Goal: Information Seeking & Learning: Learn about a topic

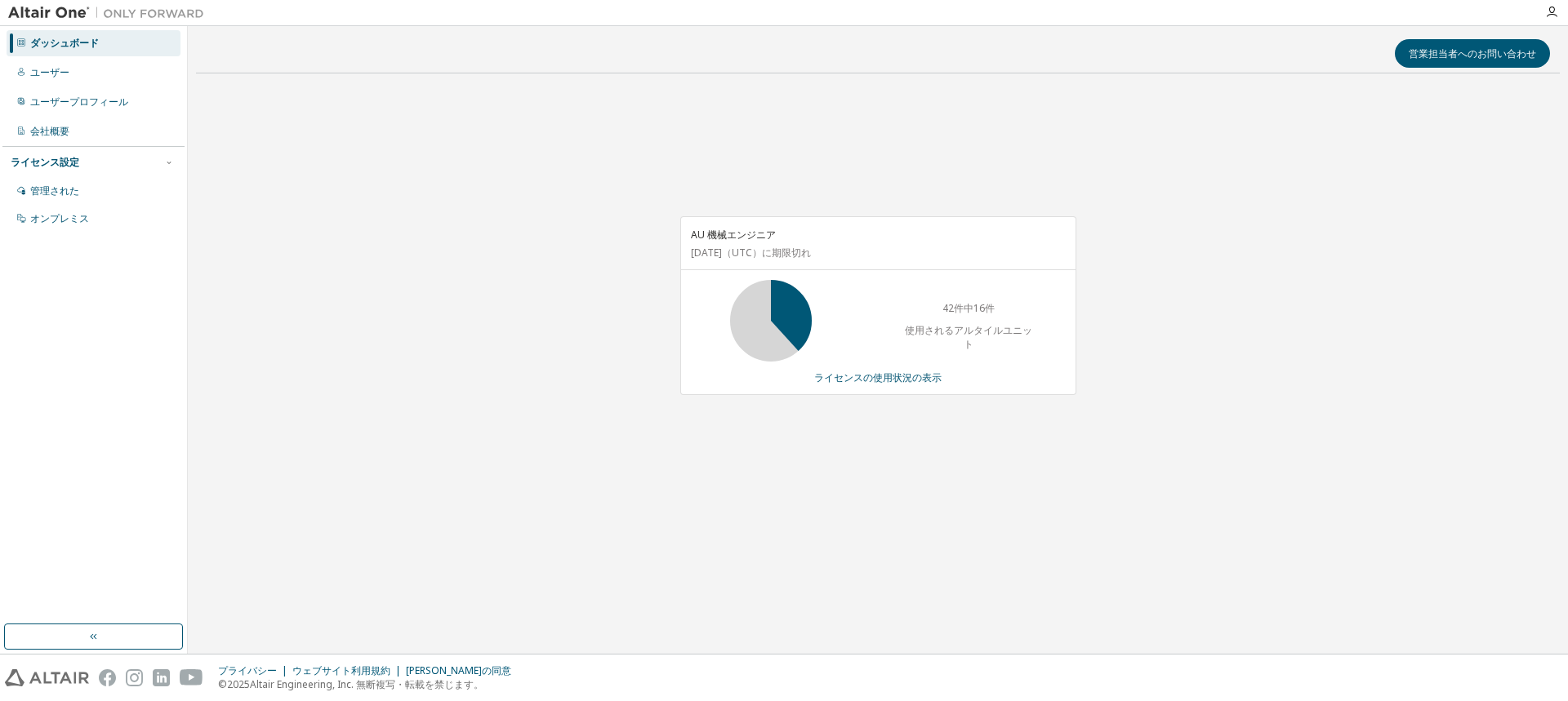
click at [722, 543] on div "営業担当者へのお問い合わせ AU 機械エンジニア [DATE] （UTC） に期限切れ 42件中16件 使用されるアルタイルユニット ライセンスの使用状況の表示" at bounding box center [877, 340] width 1363 height 612
click at [524, 593] on div "営業担当者へのお問い合わせ AU 機械エンジニア [DATE] （UTC） に期限切れ 42件中16件 使用されるアルタイルユニット ライセンスの使用状況の表示" at bounding box center [877, 340] width 1363 height 612
click at [908, 590] on div "営業担当者へのお問い合わせ AU 機械エンジニア [DATE] （UTC） に期限切れ 42件中16件 使用されるアルタイルユニット ライセンスの使用状況の表示" at bounding box center [877, 340] width 1363 height 612
click at [749, 619] on div "営業担当者へのお問い合わせ AU 機械エンジニア [DATE] （UTC） に期限切れ 42件中16件 使用されるアルタイルユニット ライセンスの使用状況の表示" at bounding box center [877, 340] width 1363 height 612
click at [737, 601] on div "営業担当者へのお問い合わせ AU 機械エンジニア [DATE] （UTC） に期限切れ 42件中16件 使用されるアルタイルユニット ライセンスの使用状況の表示" at bounding box center [877, 340] width 1363 height 612
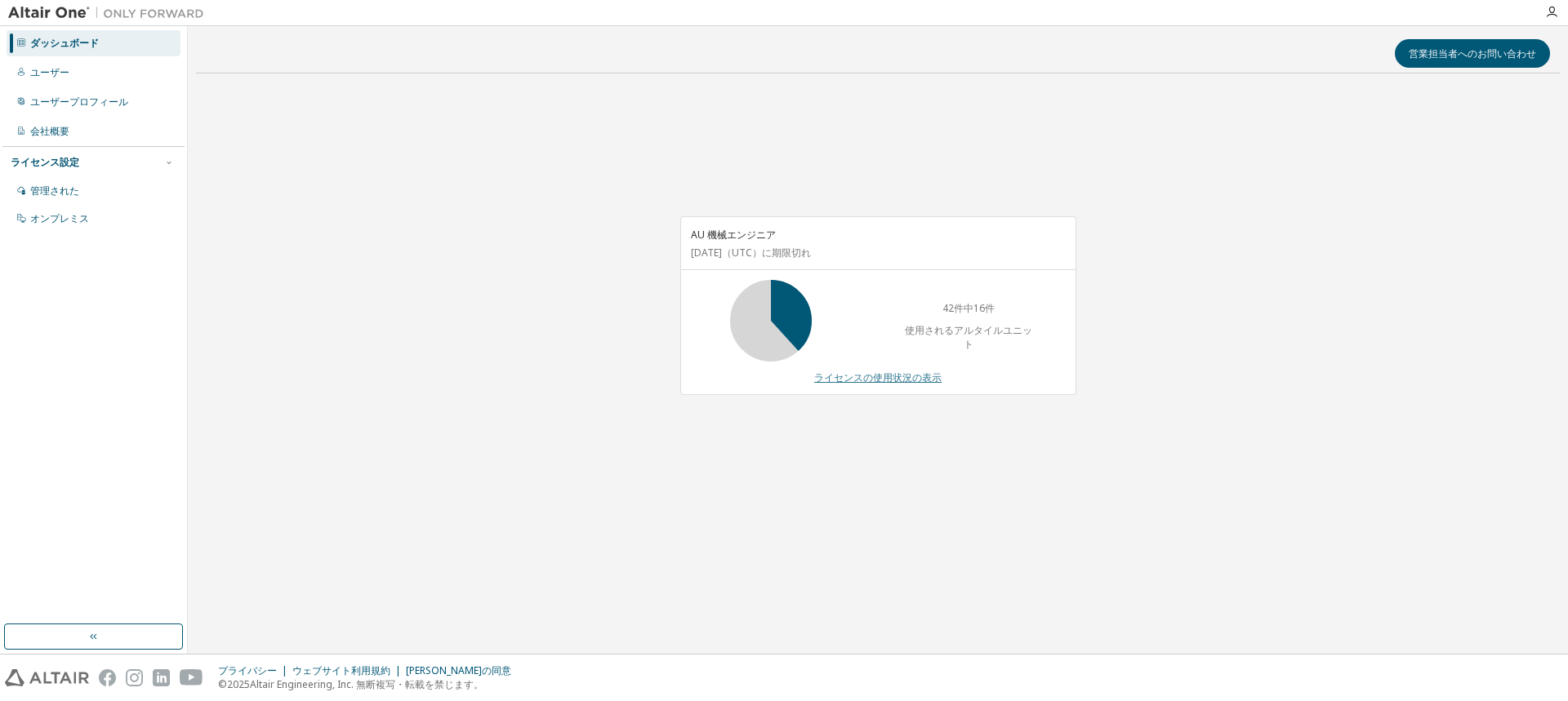
click at [901, 373] on font "ライセンスの使用状況の表示" at bounding box center [877, 377] width 128 height 13
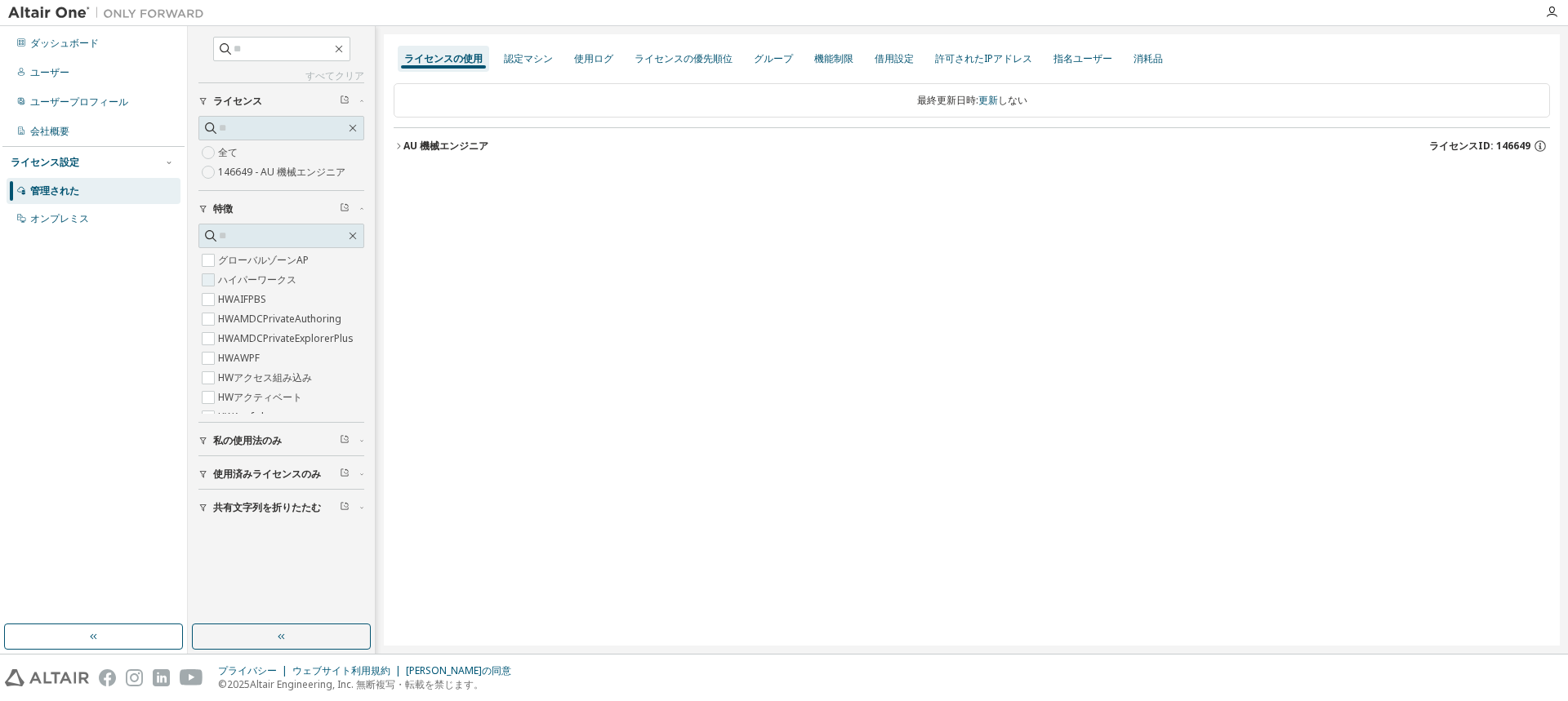
click at [291, 278] on font "ハイパーワークス" at bounding box center [257, 279] width 79 height 13
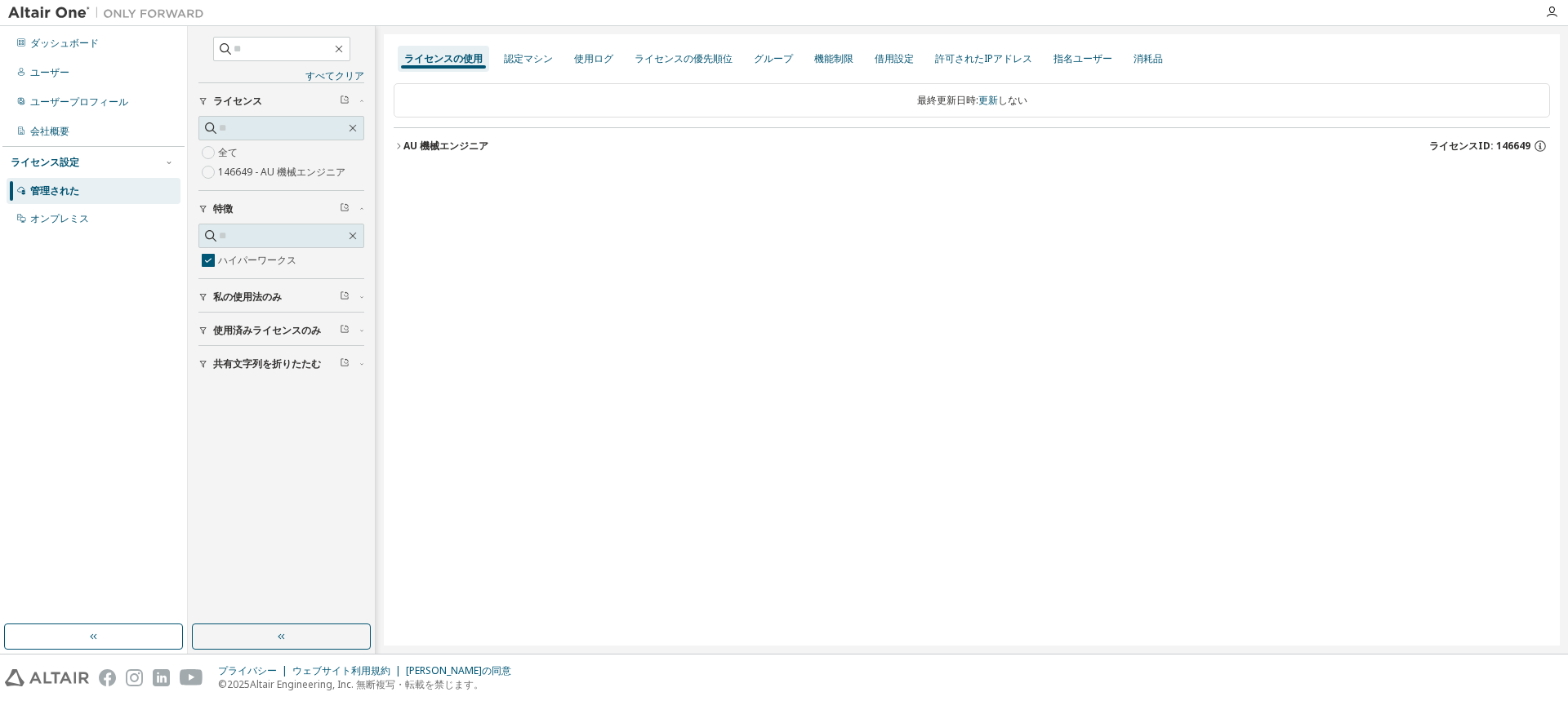
click at [402, 154] on button "AU 機械エンジニア ライセンスID: 146649" at bounding box center [971, 145] width 1156 height 36
click at [415, 184] on button "ハイパーワークス 42000個中16000個使用済み v25.0 有効期限: [DATE]" at bounding box center [971, 179] width 1127 height 36
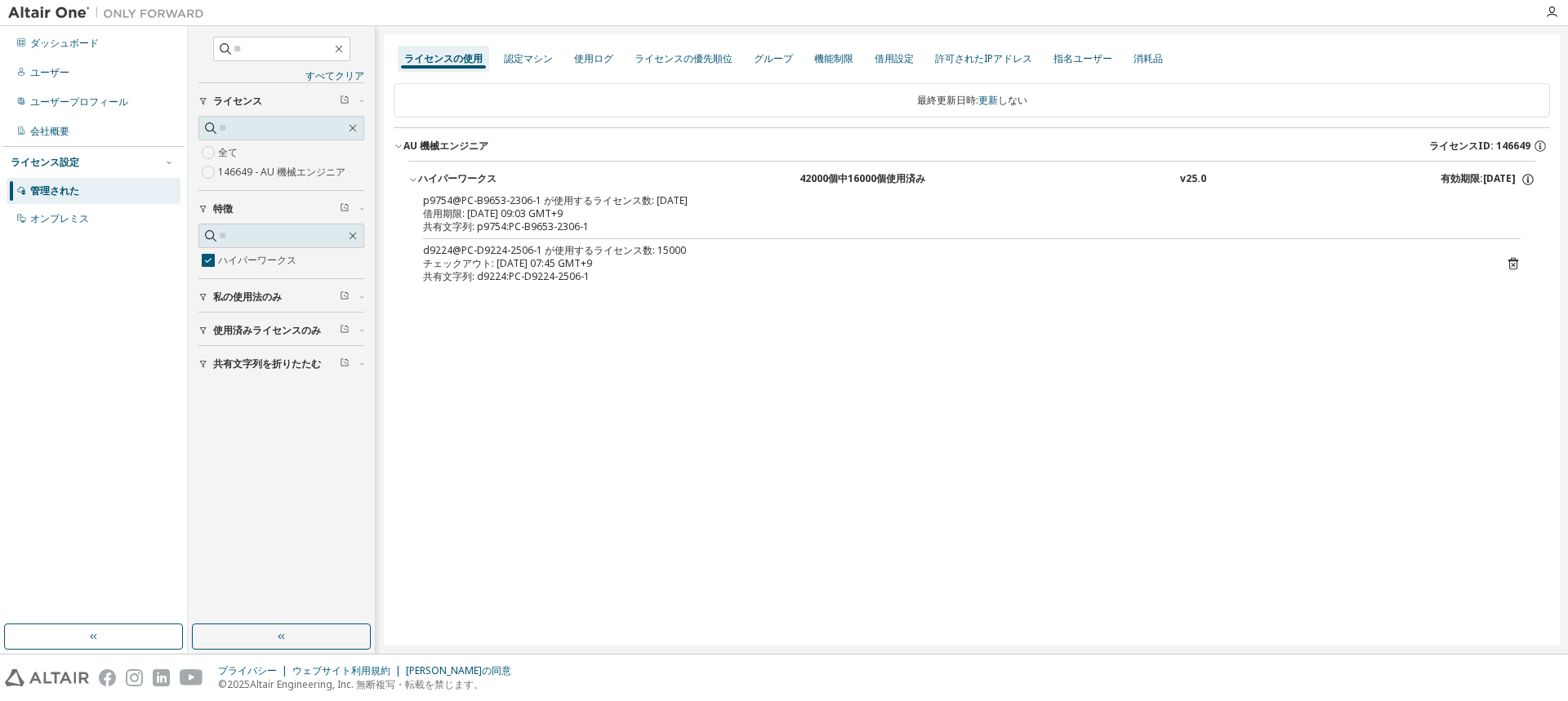
click at [415, 183] on icon "button" at bounding box center [413, 180] width 10 height 10
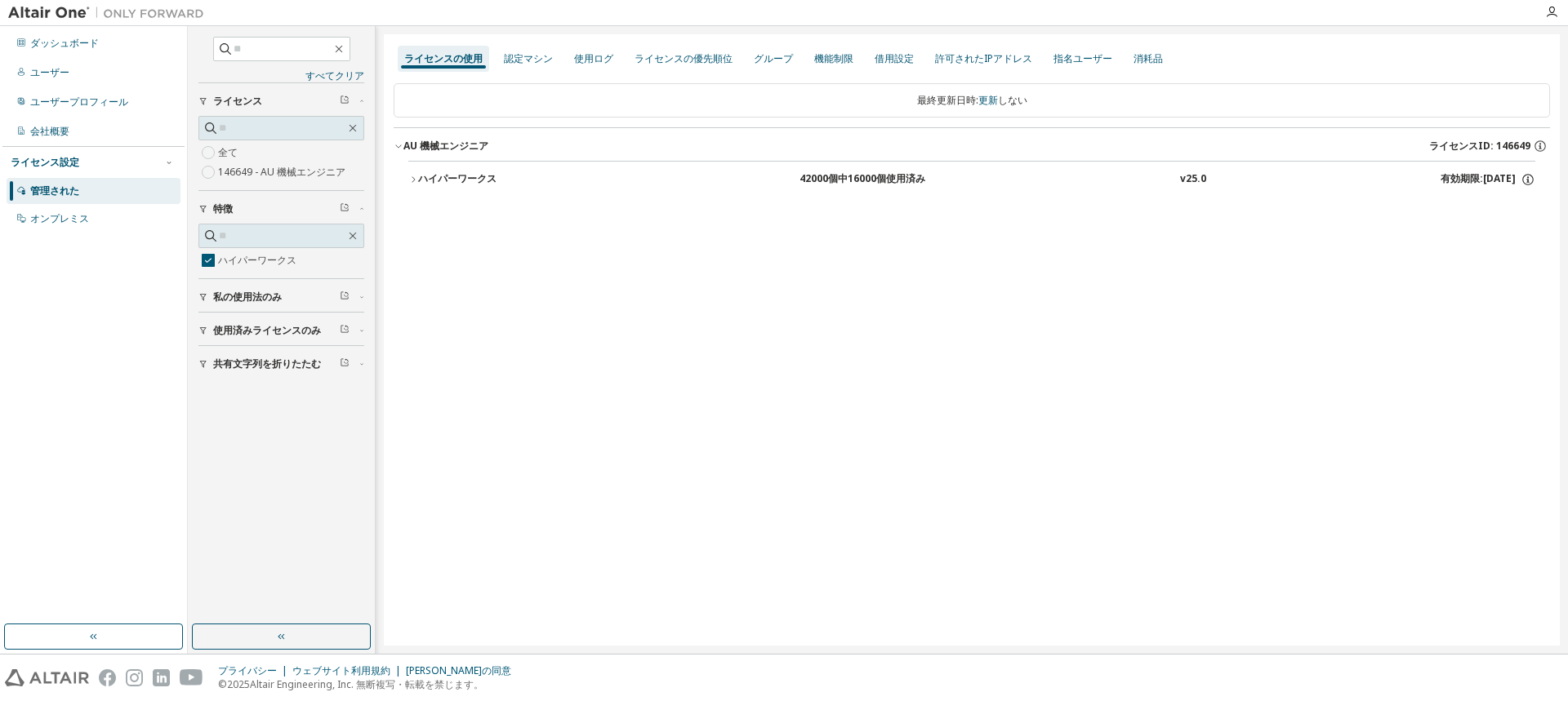
click at [625, 461] on div "ライセンスの使用 認定マシン 使用ログ ライセンスの優先順位 グループ 機能制限 借用設定 許可されたIPアドレス 指名ユーザー 消耗品 最終更新日時: 更新…" at bounding box center [971, 340] width 1176 height 612
click at [806, 642] on div "ライセンスの使用 認定マシン 使用ログ ライセンスの優先順位 グループ 機能制限 借用設定 許可されたIPアドレス 指名ユーザー 消耗品 最終更新日時: 更新…" at bounding box center [971, 340] width 1176 height 612
click at [606, 564] on div "ライセンスの使用 認定マシン 使用ログ ライセンスの優先順位 グループ 機能制限 借用設定 許可されたIPアドレス 指名ユーザー 消耗品 最終更新日時: 更新…" at bounding box center [971, 340] width 1176 height 612
click at [788, 385] on div "ライセンスの使用 認定マシン 使用ログ ライセンスの優先順位 グループ 機能制限 借用設定 許可されたIPアドレス 指名ユーザー 消耗品 最終更新日時: 更新…" at bounding box center [971, 340] width 1176 height 612
click at [431, 177] on font "ハイパーワークス" at bounding box center [457, 178] width 79 height 13
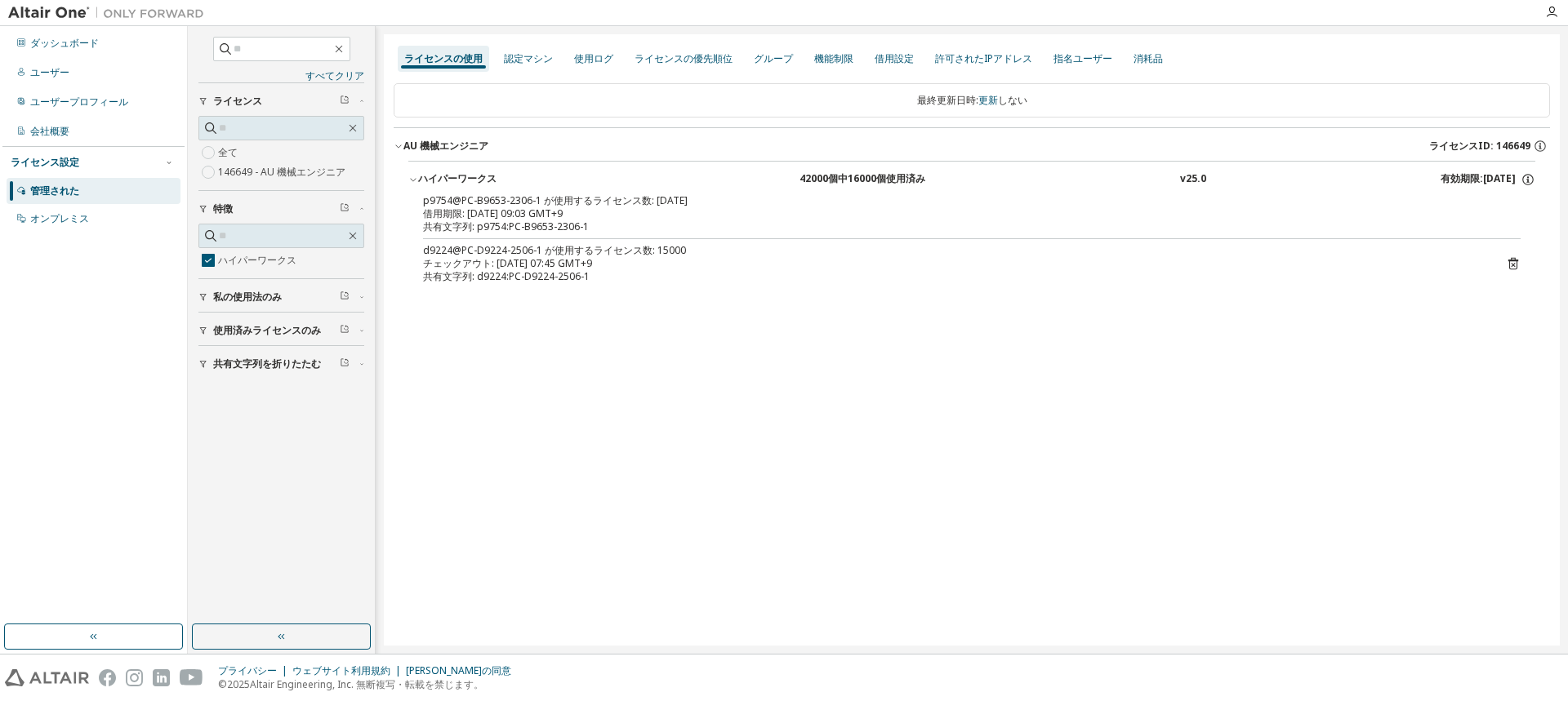
click at [573, 503] on div "ライセンスの使用 認定マシン 使用ログ ライセンスの優先順位 グループ 機能制限 借用設定 許可されたIPアドレス 指名ユーザー 消耗品 最終更新日時: 更新…" at bounding box center [971, 340] width 1176 height 612
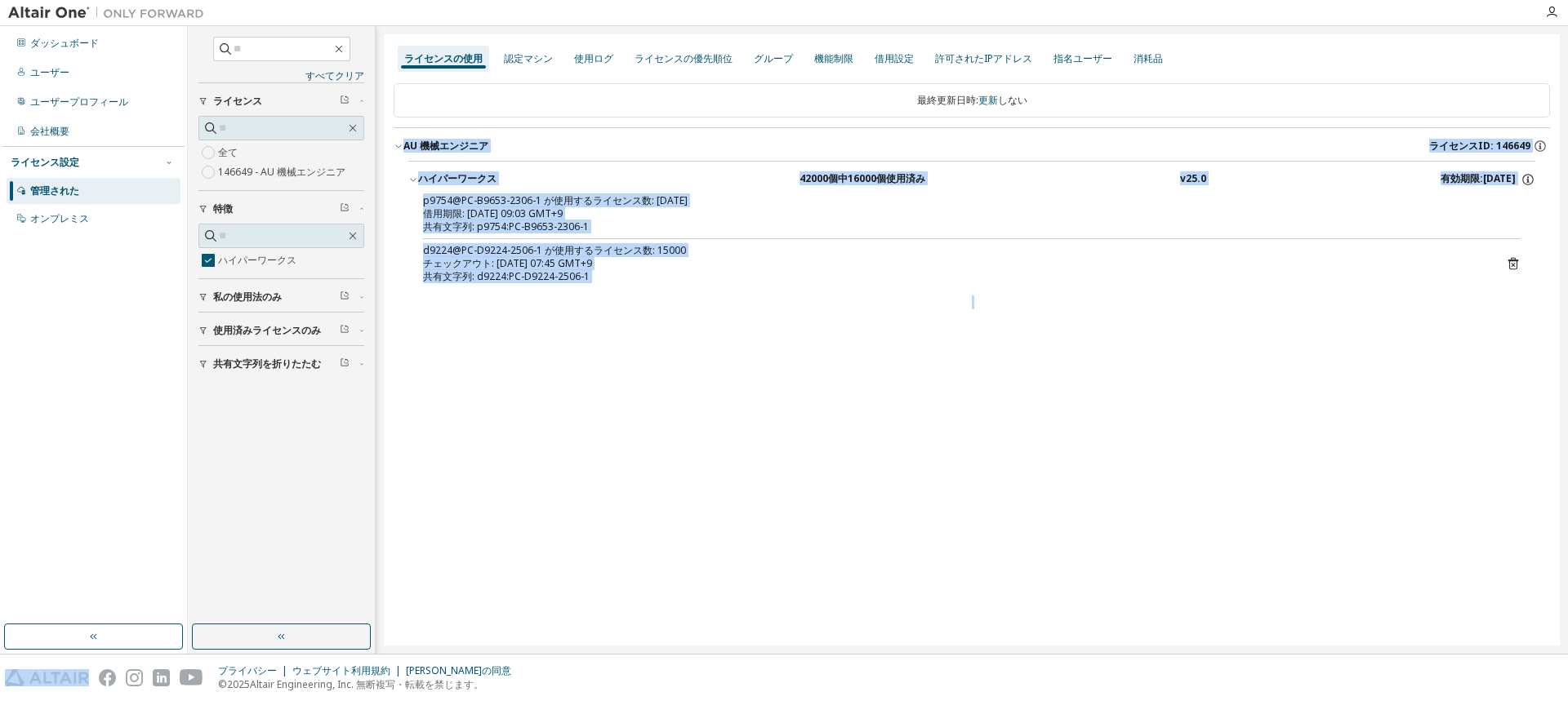
click at [573, 503] on div "ライセンスの使用 認定マシン 使用ログ ライセンスの優先順位 グループ 機能制限 借用設定 許可されたIPアドレス 指名ユーザー 消耗品 最終更新日時: 更新…" at bounding box center [971, 340] width 1176 height 612
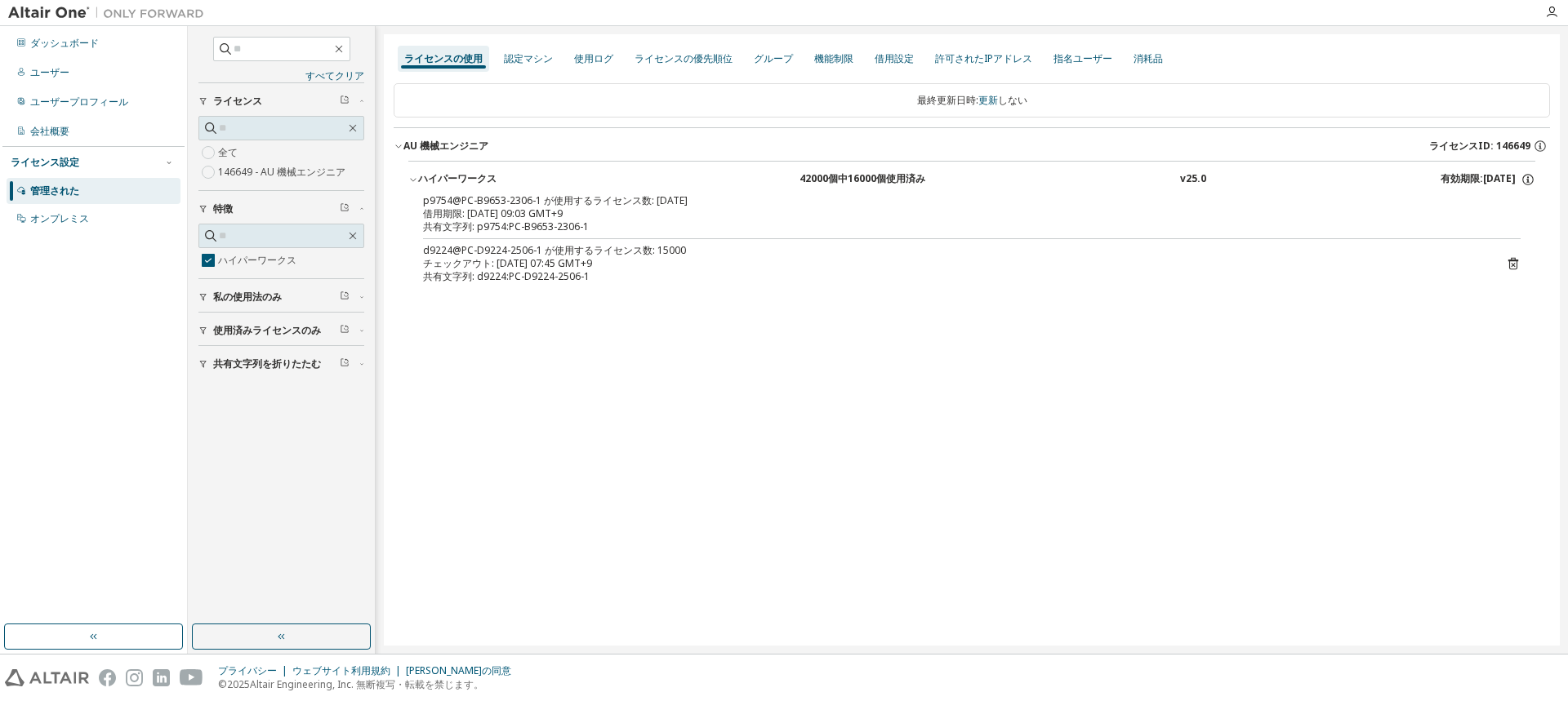
click at [1020, 565] on div "ライセンスの使用 認定マシン 使用ログ ライセンスの優先順位 グループ 機能制限 借用設定 許可されたIPアドレス 指名ユーザー 消耗品 最終更新日時: 更新…" at bounding box center [971, 340] width 1176 height 612
drag, startPoint x: 554, startPoint y: 329, endPoint x: 551, endPoint y: 322, distance: 7.6
click at [552, 327] on div "ライセンスの使用 認定マシン 使用ログ ライセンスの優先順位 グループ 機能制限 借用設定 許可されたIPアドレス 指名ユーザー 消耗品 最終更新日時: 更新…" at bounding box center [971, 340] width 1176 height 612
click at [534, 313] on div "ライセンスの使用 認定マシン 使用ログ ライセンスの優先順位 グループ 機能制限 借用設定 許可されたIPアドレス 指名ユーザー 消耗品 最終更新日時: 更新…" at bounding box center [971, 340] width 1176 height 612
click at [46, 63] on div "ユーザー" at bounding box center [93, 72] width 174 height 26
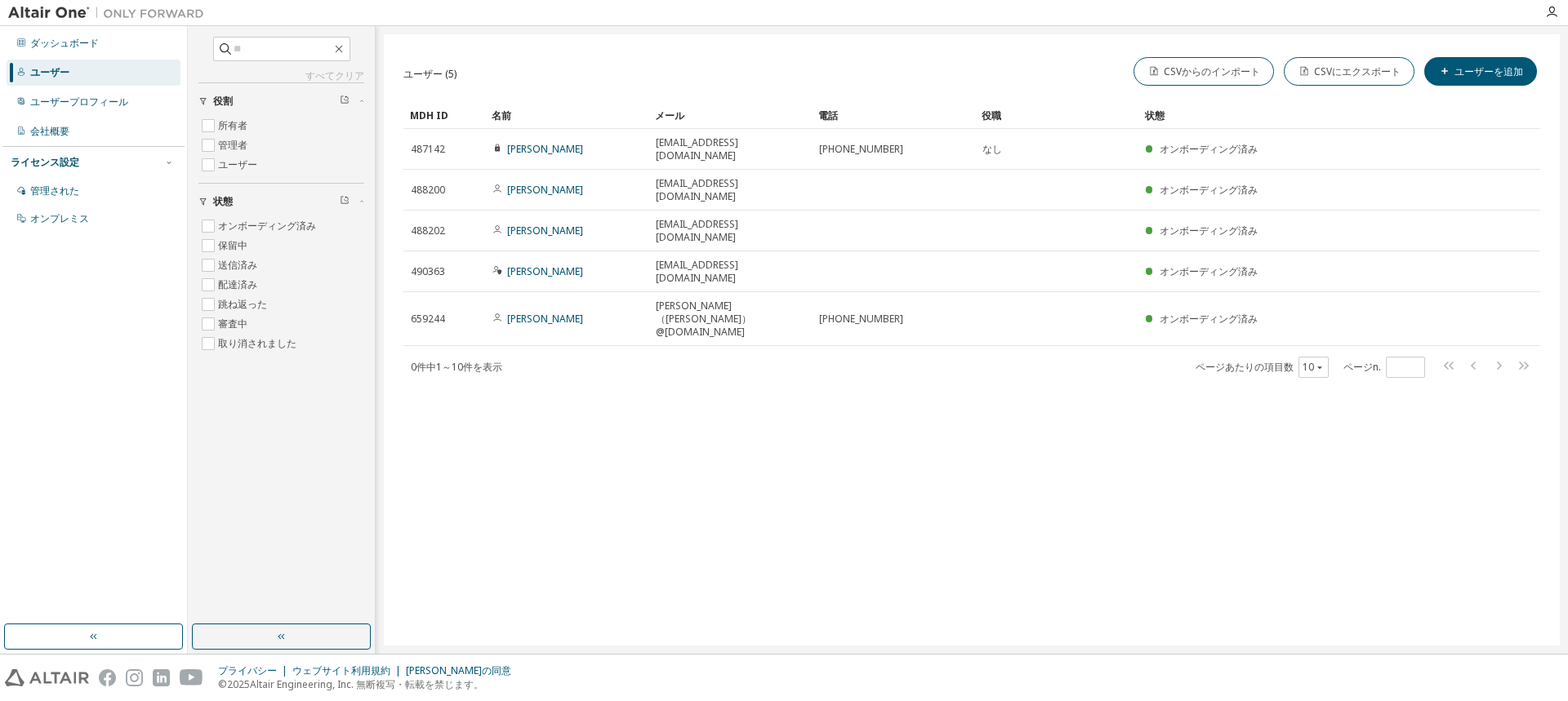
click at [572, 383] on div "ユーザー (5) CSVからのインポート CSVにエクスポート ユーザーを追加 クリア 負荷 保存 名前を付けて保存 分野 オペレーター 価値 フィルターを選…" at bounding box center [971, 340] width 1176 height 612
click at [73, 46] on font "ダッシュボード" at bounding box center [63, 42] width 68 height 13
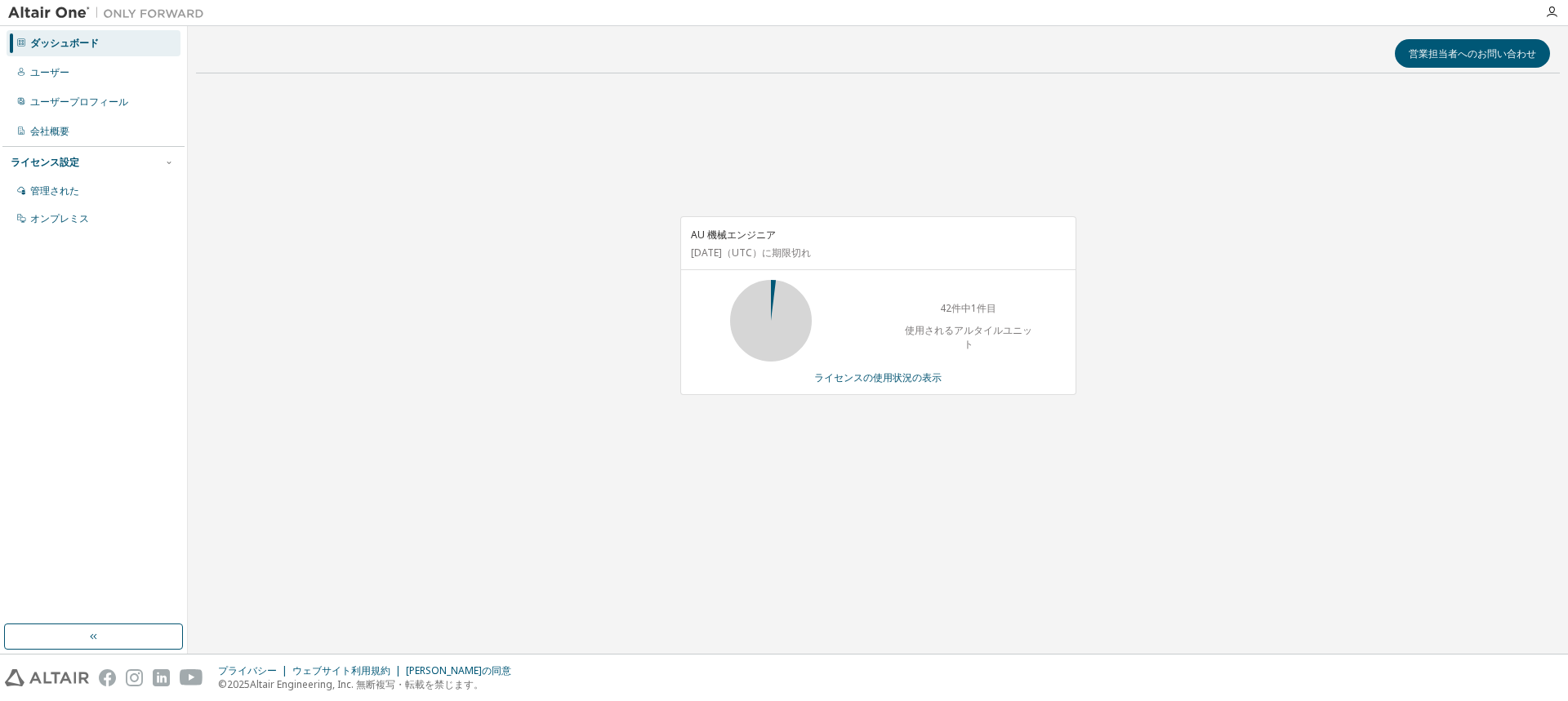
click at [748, 408] on div "AU 機械エンジニア [DATE] （UTC） に期限切れ 42件中1件目 使用されるアルタイルユニット ライセンスの使用状況の表示" at bounding box center [870, 314] width 412 height 196
click at [861, 375] on font "ライセンスの使用状況の表示" at bounding box center [877, 377] width 128 height 13
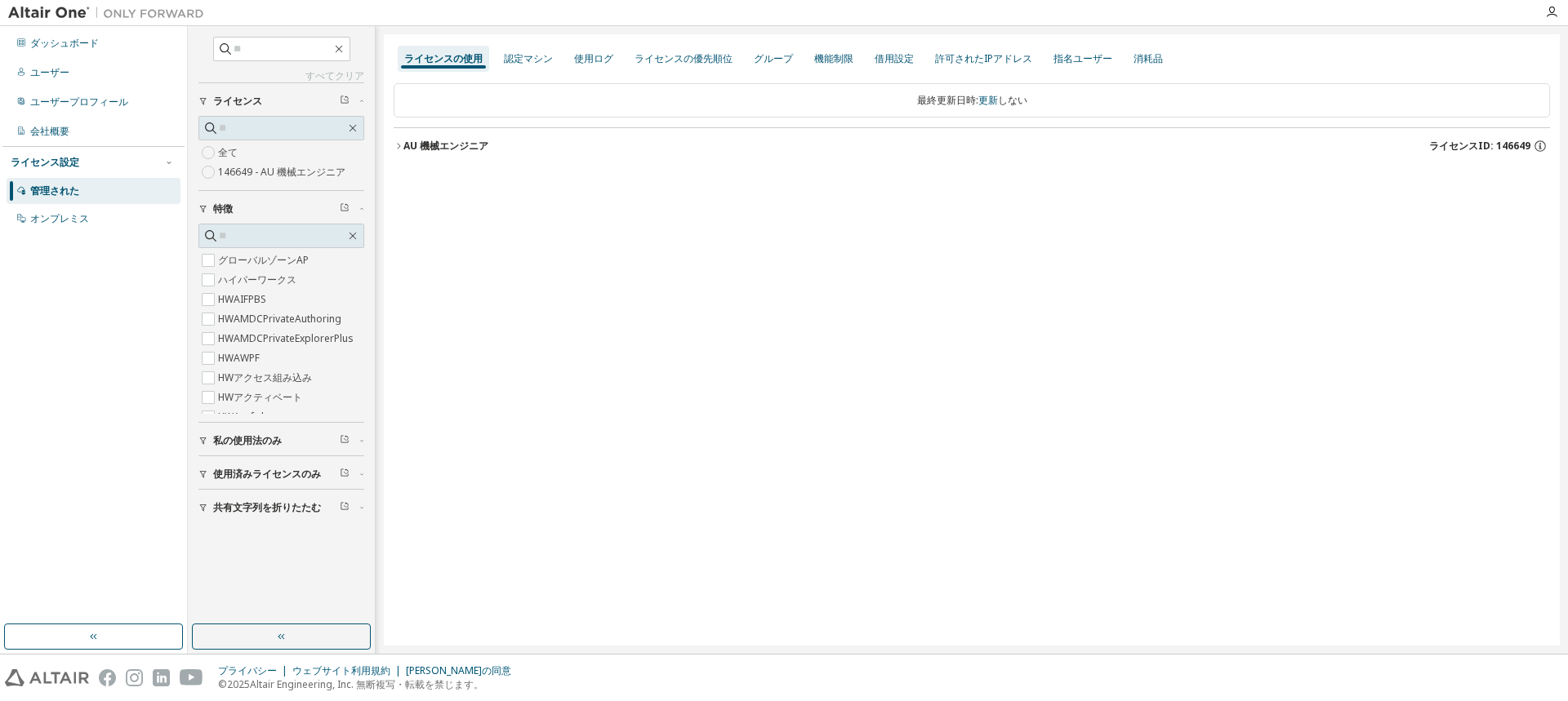
click at [400, 146] on icon "button" at bounding box center [398, 146] width 3 height 6
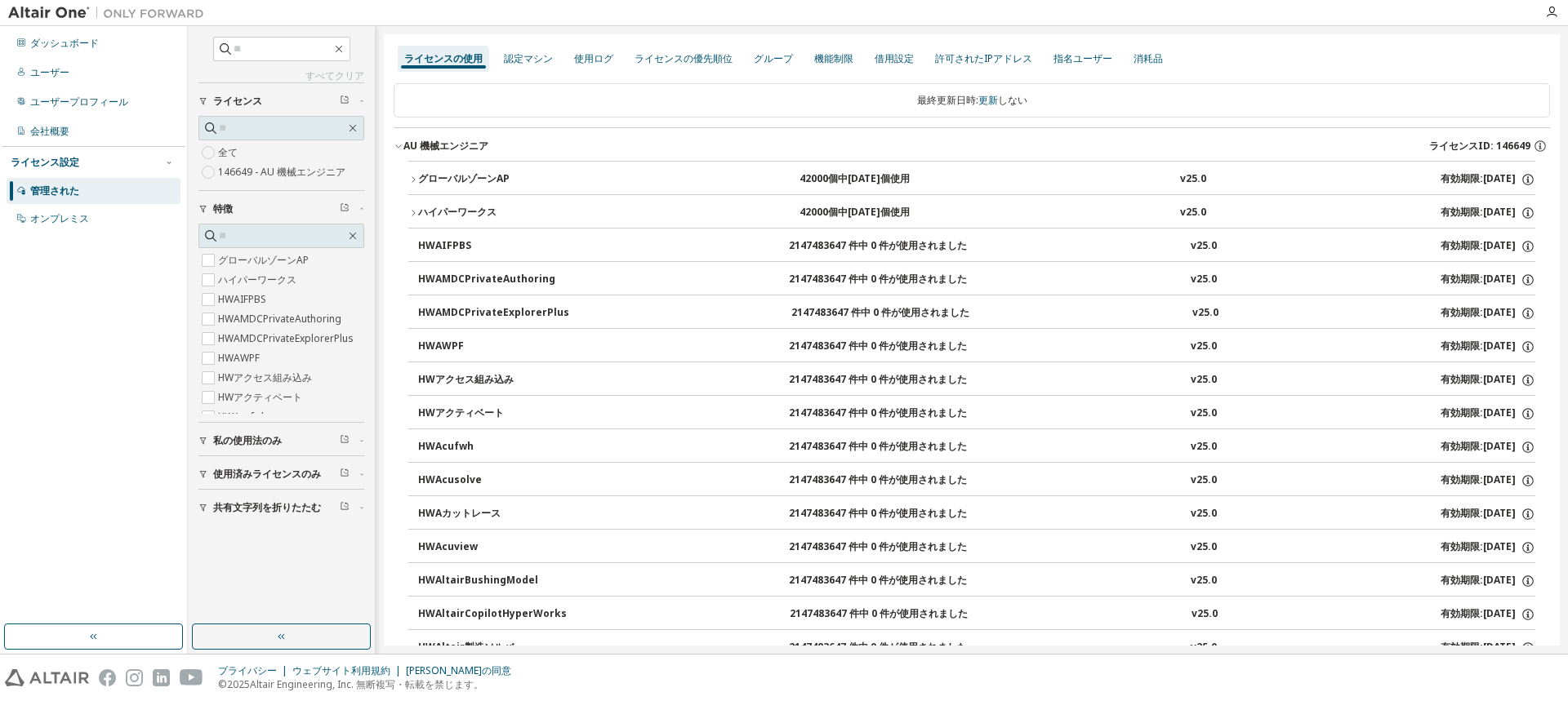
click at [410, 181] on icon "button" at bounding box center [413, 180] width 10 height 10
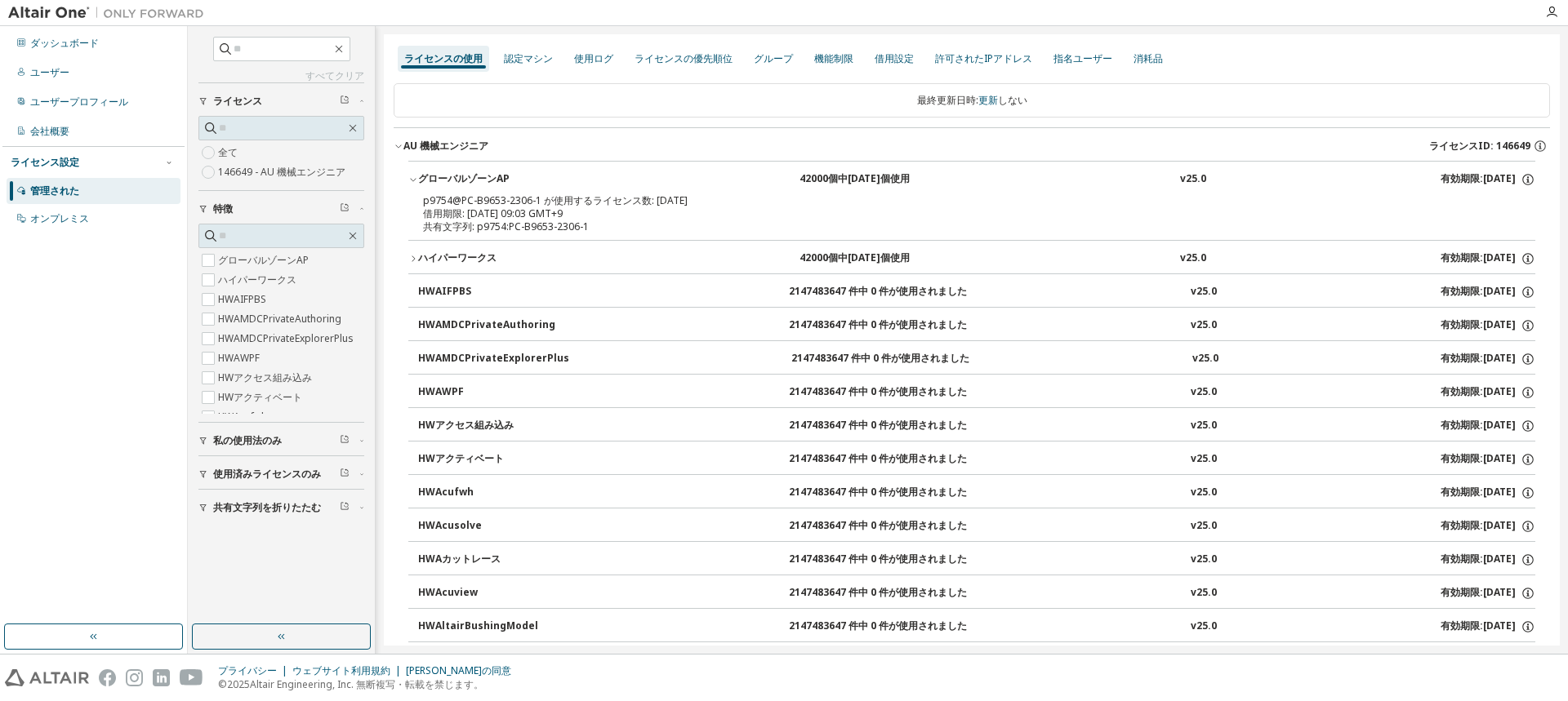
click at [472, 310] on button "HWAMDCPrivateAuthoring 2147483647 件中 0 件が使用されました v25.0 有効期限: [DATE]" at bounding box center [976, 325] width 1117 height 36
click at [74, 79] on div "ユーザー" at bounding box center [93, 72] width 174 height 26
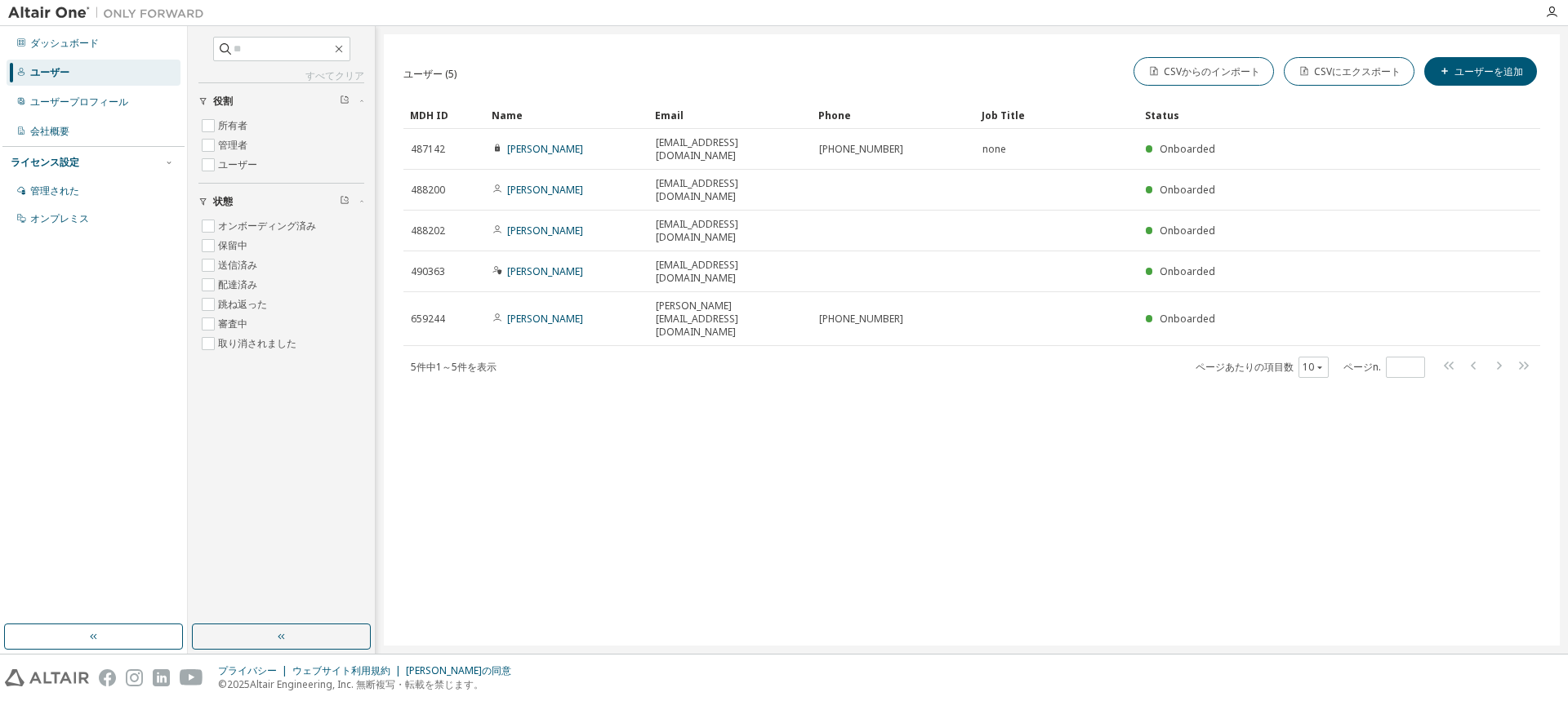
click at [569, 487] on div "ユーザー (5) CSVからのインポート CSVにエクスポート ユーザーを追加 クリア 負荷 保存 名前を付けて保存 分野 オペレーター 価値 フィルターを選…" at bounding box center [971, 340] width 1176 height 612
click at [676, 357] on div "ユーザー (5) CSVからのインポート CSVにエクスポート ユーザーを追加 クリア 負荷 保存 名前を付けて保存 分野 オペレーター 価値 フィルターを選…" at bounding box center [971, 340] width 1176 height 612
drag, startPoint x: 759, startPoint y: 470, endPoint x: 753, endPoint y: 476, distance: 8.5
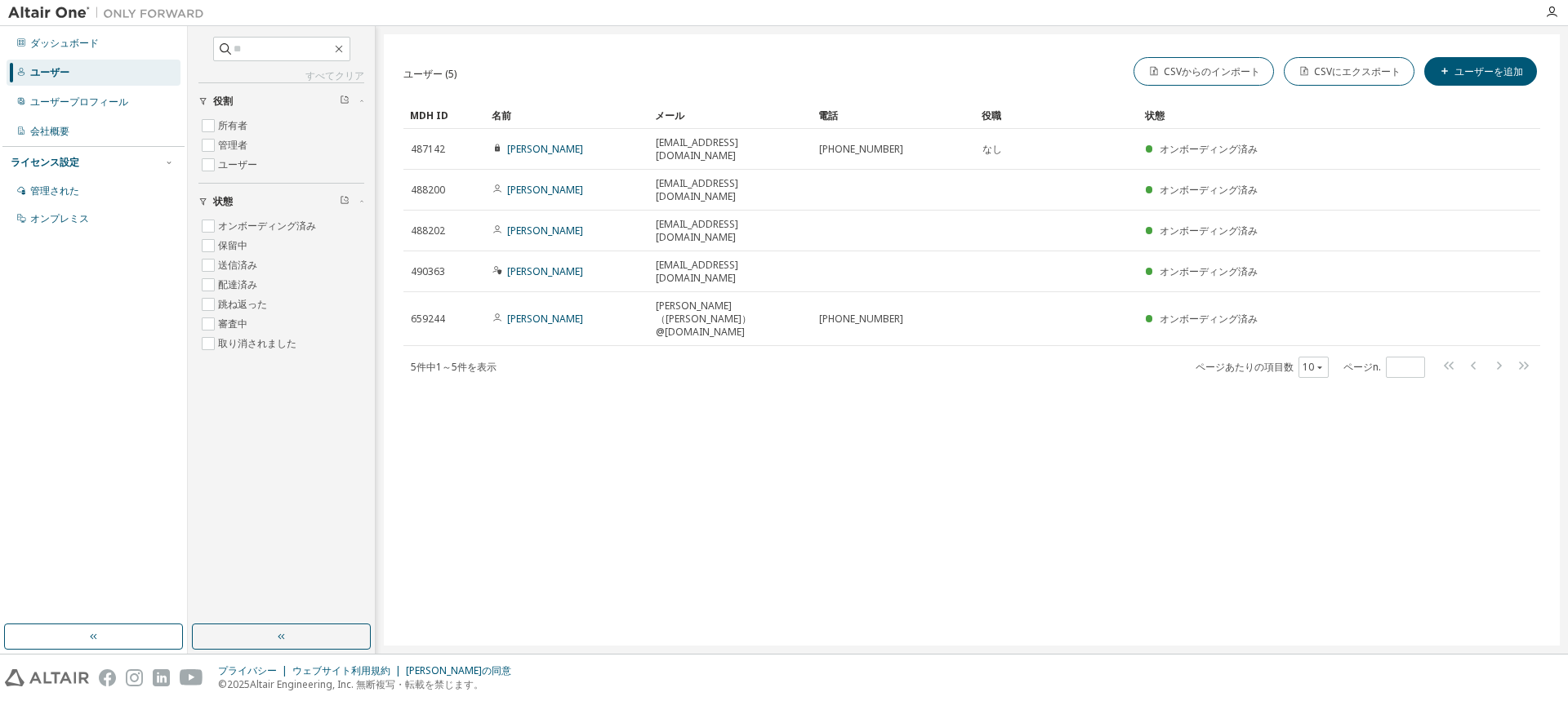
click at [759, 471] on div "ユーザー (5) CSVからのインポート CSVにエクスポート ユーザーを追加 クリア 負荷 保存 名前を付けて保存 分野 オペレーター 価値 フィルターを選…" at bounding box center [971, 340] width 1176 height 612
click at [487, 515] on div "ユーザー (5) CSVからのインポート CSVにエクスポート ユーザーを追加 クリア 負荷 保存 名前を付けて保存 分野 オペレーター 価値 フィルターを選…" at bounding box center [971, 340] width 1176 height 612
click at [623, 579] on div "ユーザー (5) CSVからのインポート CSVにエクスポート ユーザーを追加 クリア 負荷 保存 名前を付けて保存 分野 オペレーター 価値 フィルターを選…" at bounding box center [971, 340] width 1176 height 612
click at [623, 582] on div "ユーザー (5) CSVからのインポート CSVにエクスポート ユーザーを追加 クリア 負荷 保存 名前を付けて保存 分野 オペレーター 価値 フィルターを選…" at bounding box center [971, 340] width 1176 height 612
click at [1041, 601] on div "ユーザー (5) CSVからのインポート CSVにエクスポート ユーザーを追加 クリア 負荷 保存 名前を付けて保存 分野 オペレーター 価値 フィルターを選…" at bounding box center [971, 340] width 1176 height 612
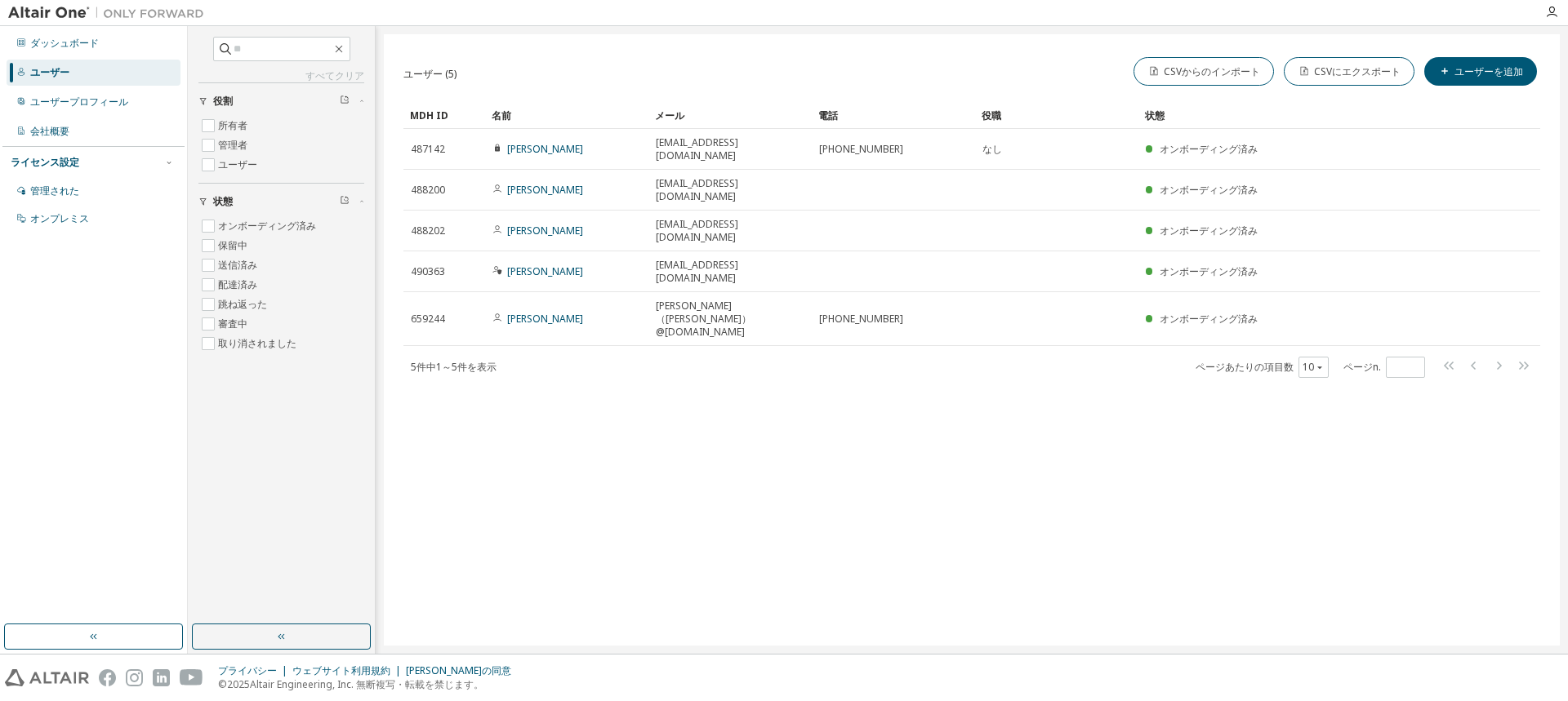
click at [1041, 602] on div "ユーザー (5) CSVからのインポート CSVにエクスポート ユーザーを追加 クリア 負荷 保存 名前を付けて保存 分野 オペレーター 価値 フィルターを選…" at bounding box center [971, 340] width 1176 height 612
click at [646, 628] on div "ユーザー (5) CSVからのインポート CSVにエクスポート ユーザーを追加 クリア 負荷 保存 名前を付けて保存 分野 オペレーター 価値 フィルターを選…" at bounding box center [971, 340] width 1176 height 612
click at [479, 443] on div "ユーザー (5) CSVからのインポート CSVにエクスポート ユーザーを追加 クリア 負荷 保存 名前を付けて保存 分野 オペレーター 価値 フィルターを選…" at bounding box center [971, 340] width 1176 height 612
